Goal: Browse casually

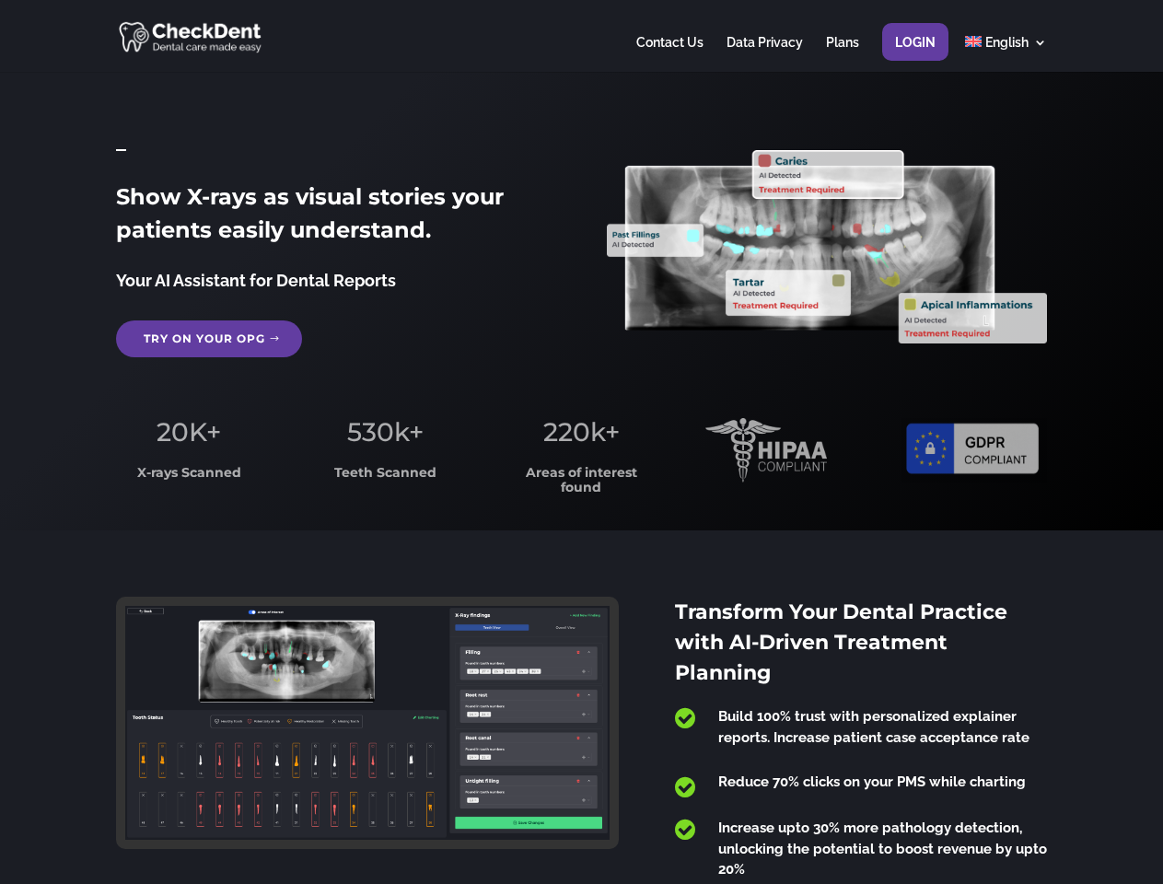
click at [581, 442] on span "220k+" at bounding box center [581, 431] width 76 height 31
click at [581, 36] on div at bounding box center [581, 36] width 930 height 72
click at [581, 442] on span "220k+" at bounding box center [581, 431] width 76 height 31
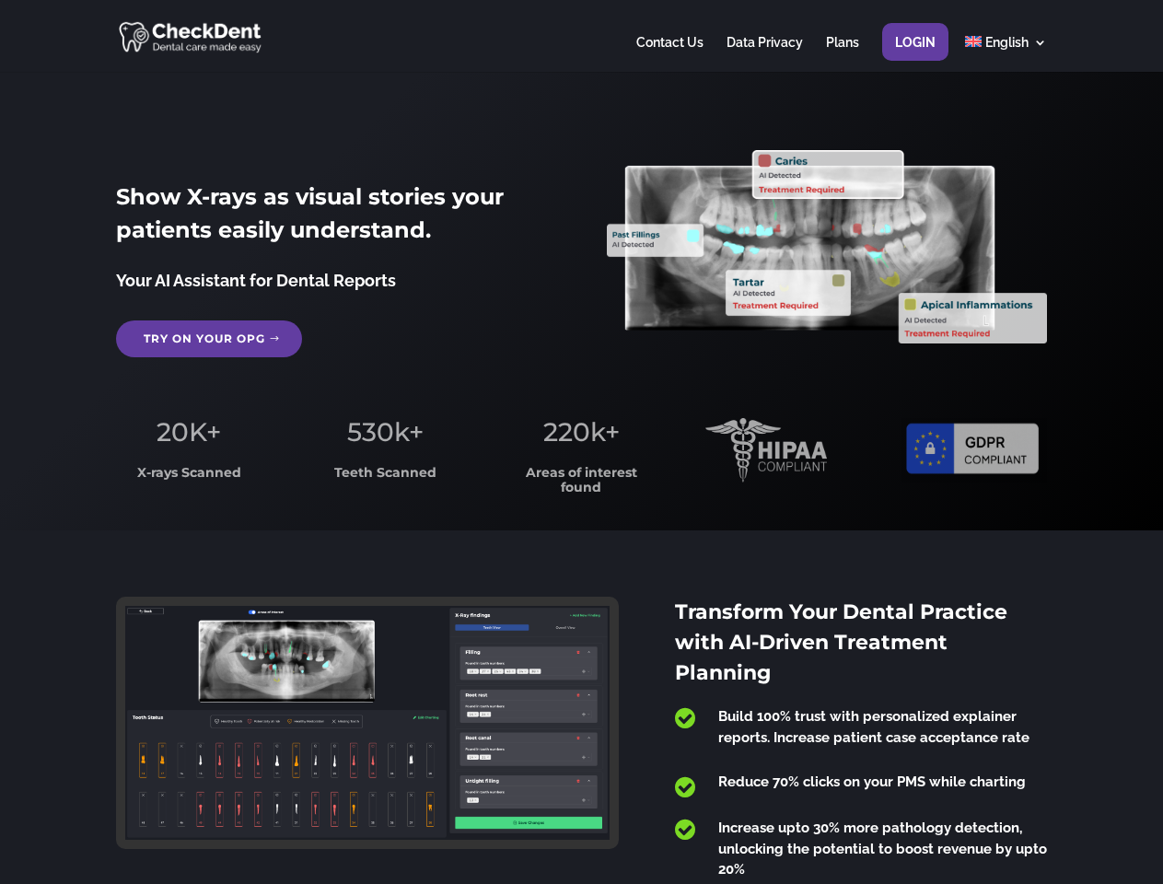
click at [581, 36] on div at bounding box center [581, 36] width 930 height 72
